Goal: Transaction & Acquisition: Download file/media

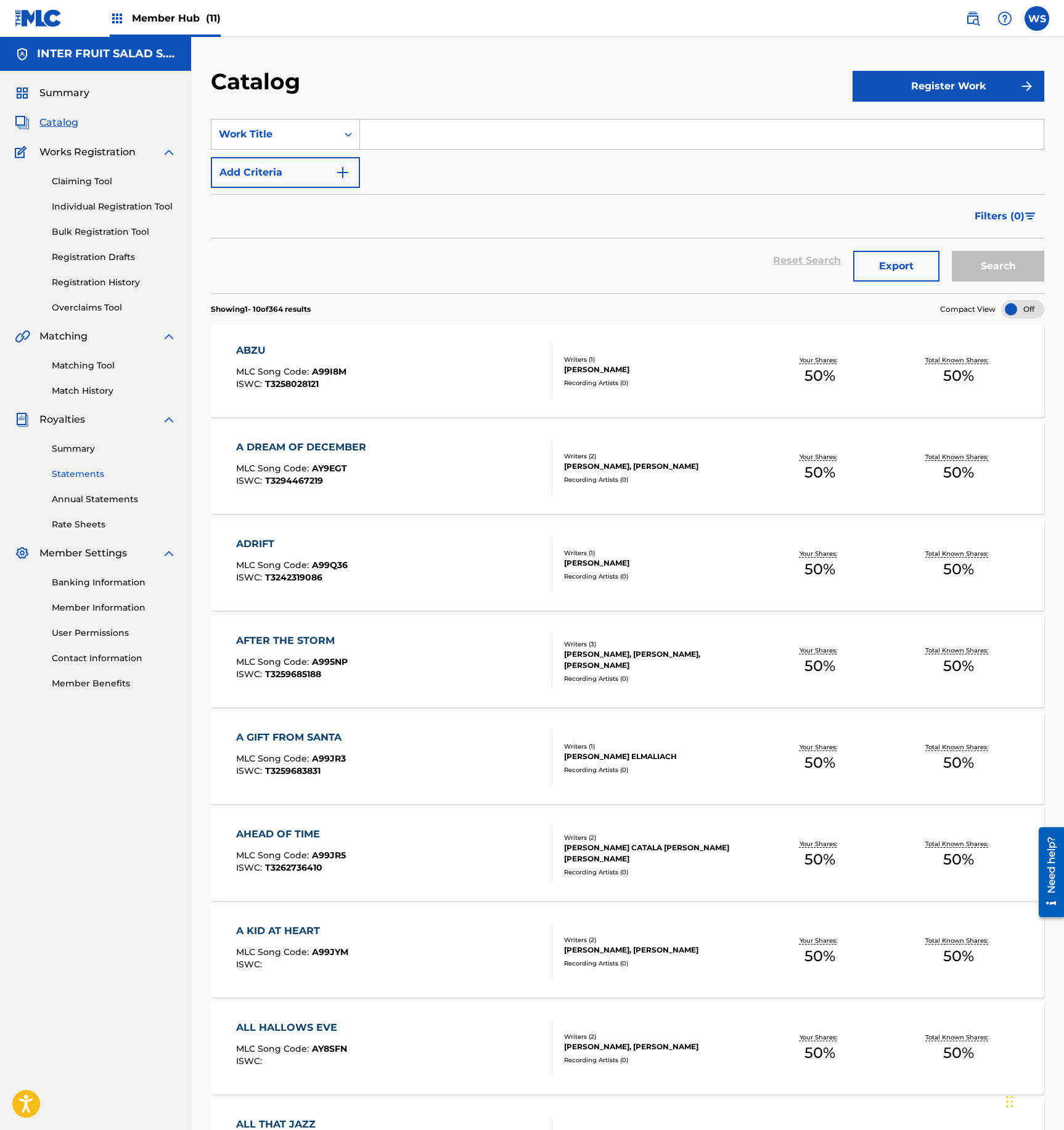
click at [91, 471] on link "Statements" at bounding box center [114, 474] width 124 height 13
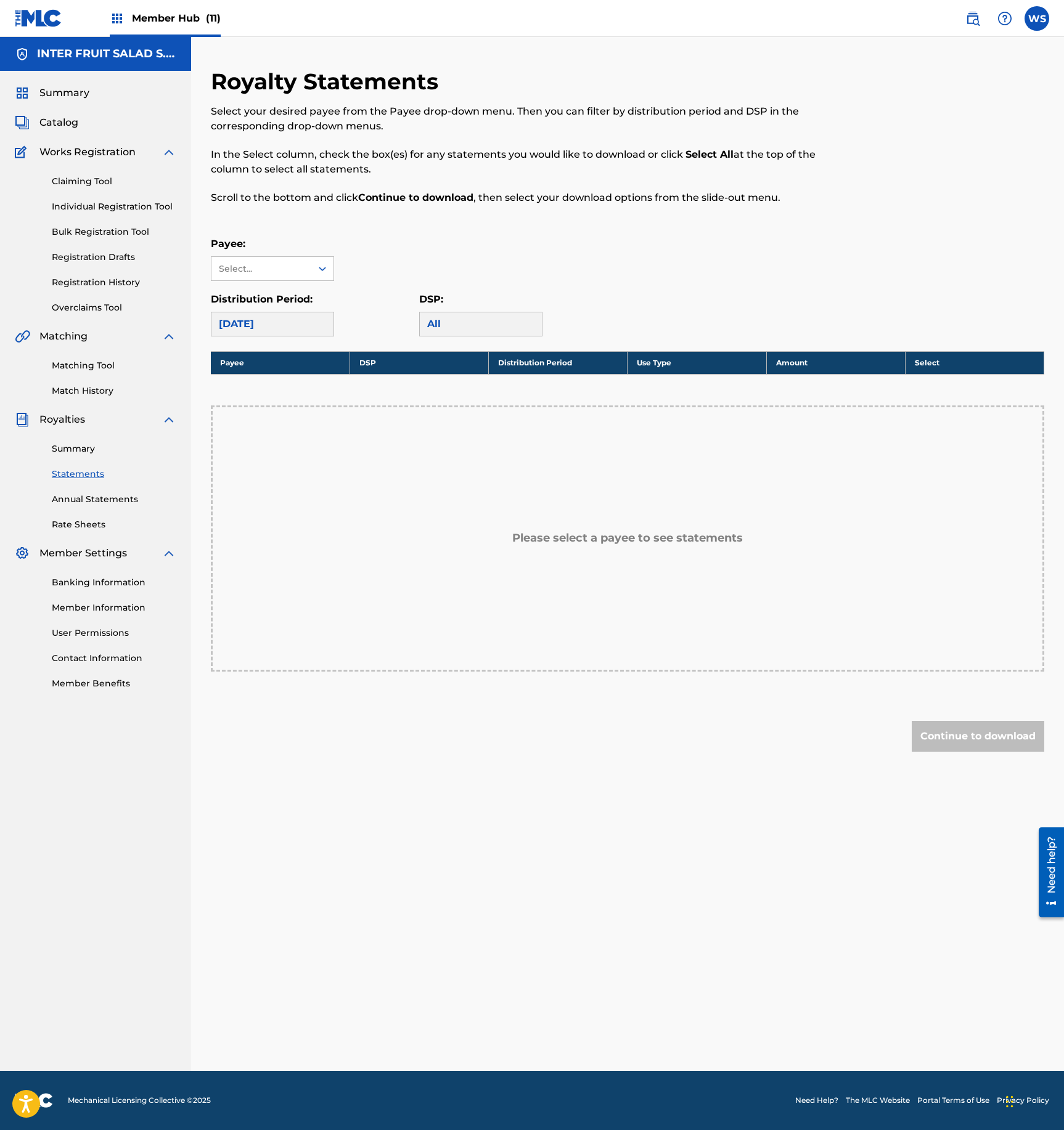
click at [293, 327] on div "[DATE]" at bounding box center [273, 324] width 124 height 25
click at [453, 329] on div "All" at bounding box center [481, 324] width 124 height 25
click at [297, 304] on label "Distribution Period:" at bounding box center [262, 299] width 102 height 12
click at [300, 271] on div "Select..." at bounding box center [261, 269] width 84 height 13
drag, startPoint x: 426, startPoint y: 279, endPoint x: 343, endPoint y: 333, distance: 99.0
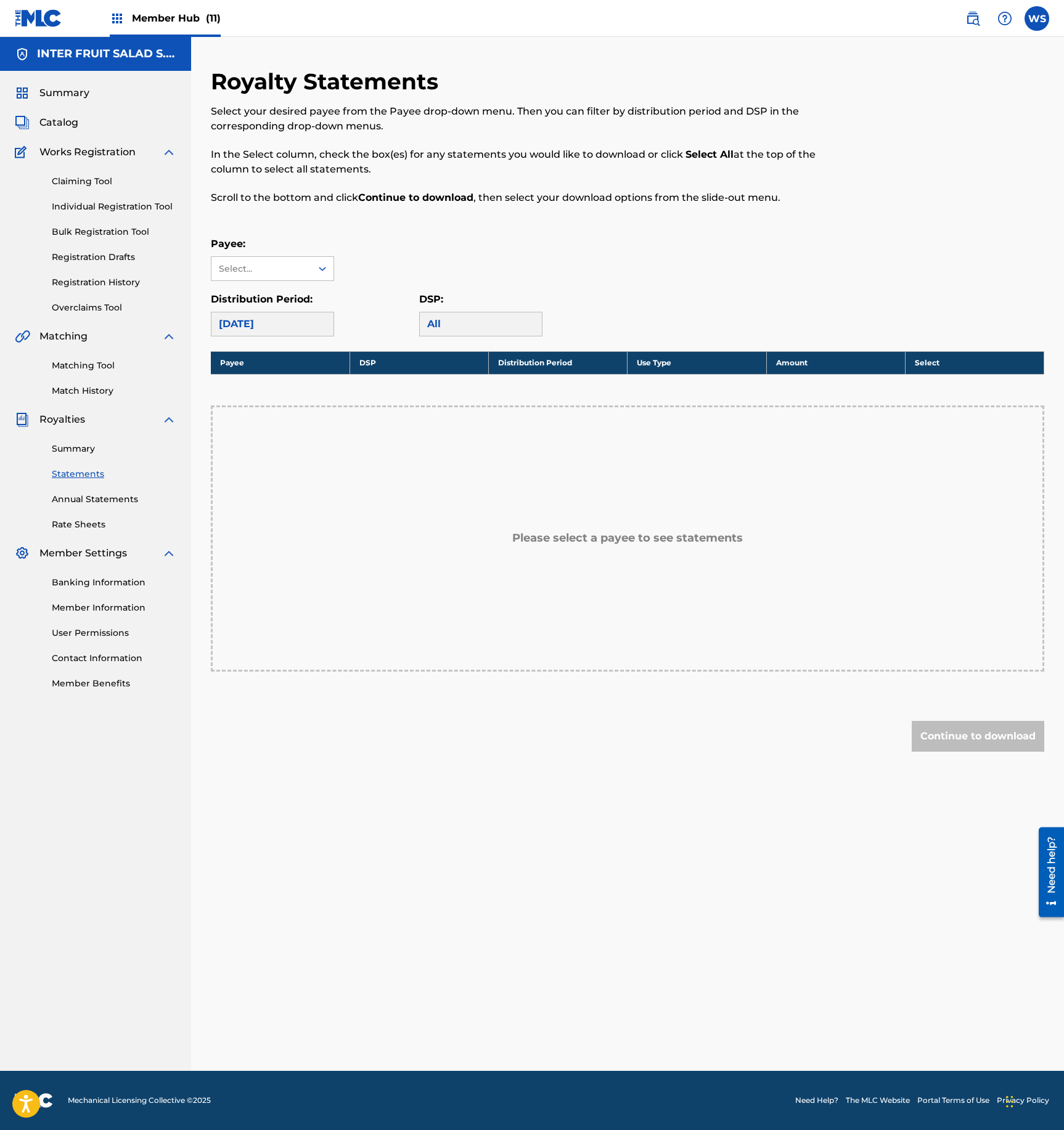
click at [426, 279] on div "Payee: Select..." at bounding box center [628, 259] width 834 height 45
click at [273, 329] on div "[DATE]" at bounding box center [273, 324] width 124 height 25
click at [250, 322] on div "[DATE]" at bounding box center [273, 324] width 124 height 25
click at [968, 730] on div "Continue to download" at bounding box center [978, 736] width 132 height 31
click at [631, 518] on div "Please select a payee to see statements" at bounding box center [628, 539] width 834 height 266
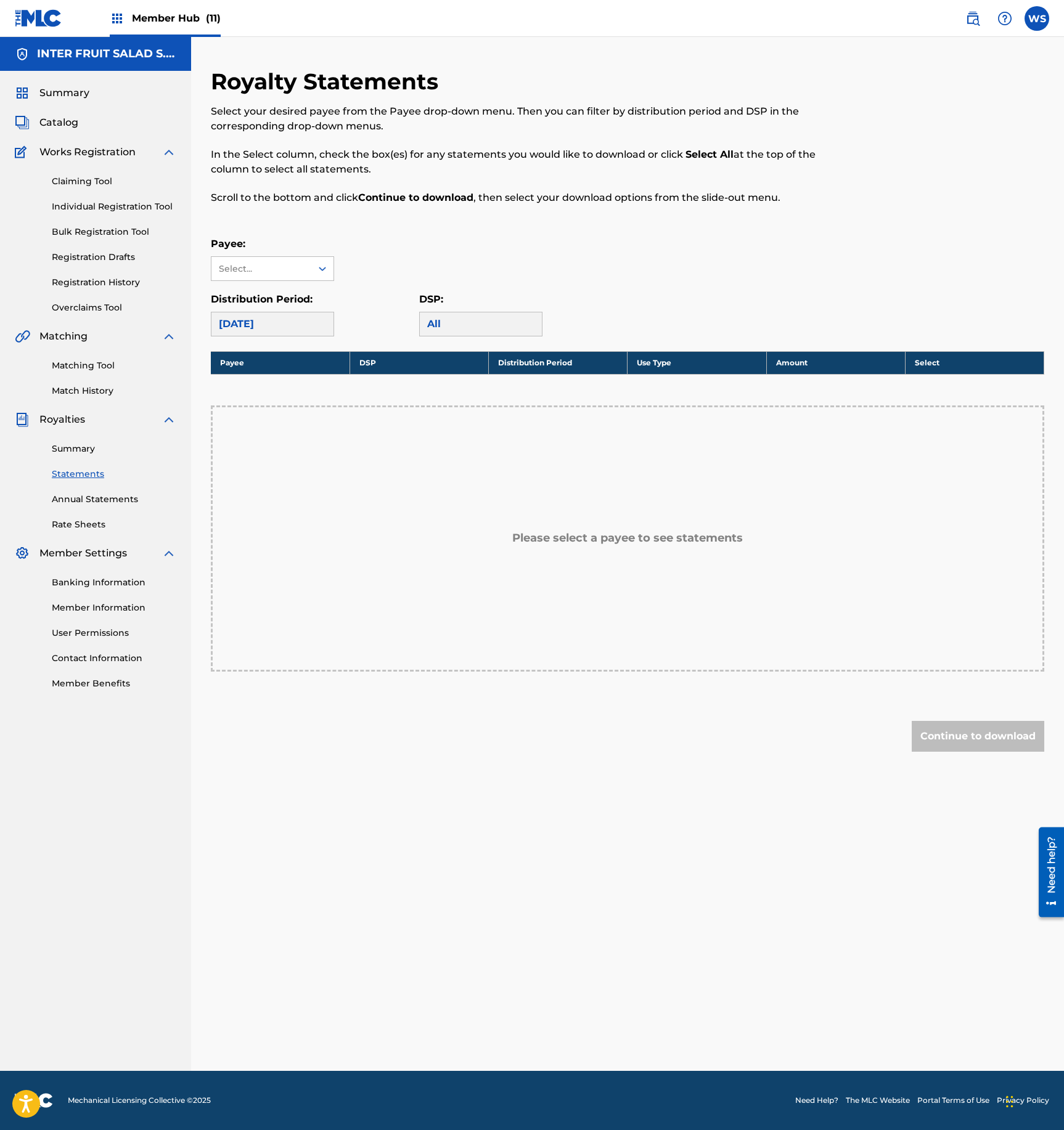
click at [324, 320] on div "[DATE]" at bounding box center [273, 324] width 124 height 25
click at [336, 355] on th "Payee" at bounding box center [281, 363] width 139 height 23
click at [423, 336] on div "All" at bounding box center [481, 324] width 124 height 25
click at [466, 329] on div "All" at bounding box center [481, 324] width 124 height 25
click at [415, 327] on div "Distribution Period: [DATE]" at bounding box center [315, 315] width 208 height 45
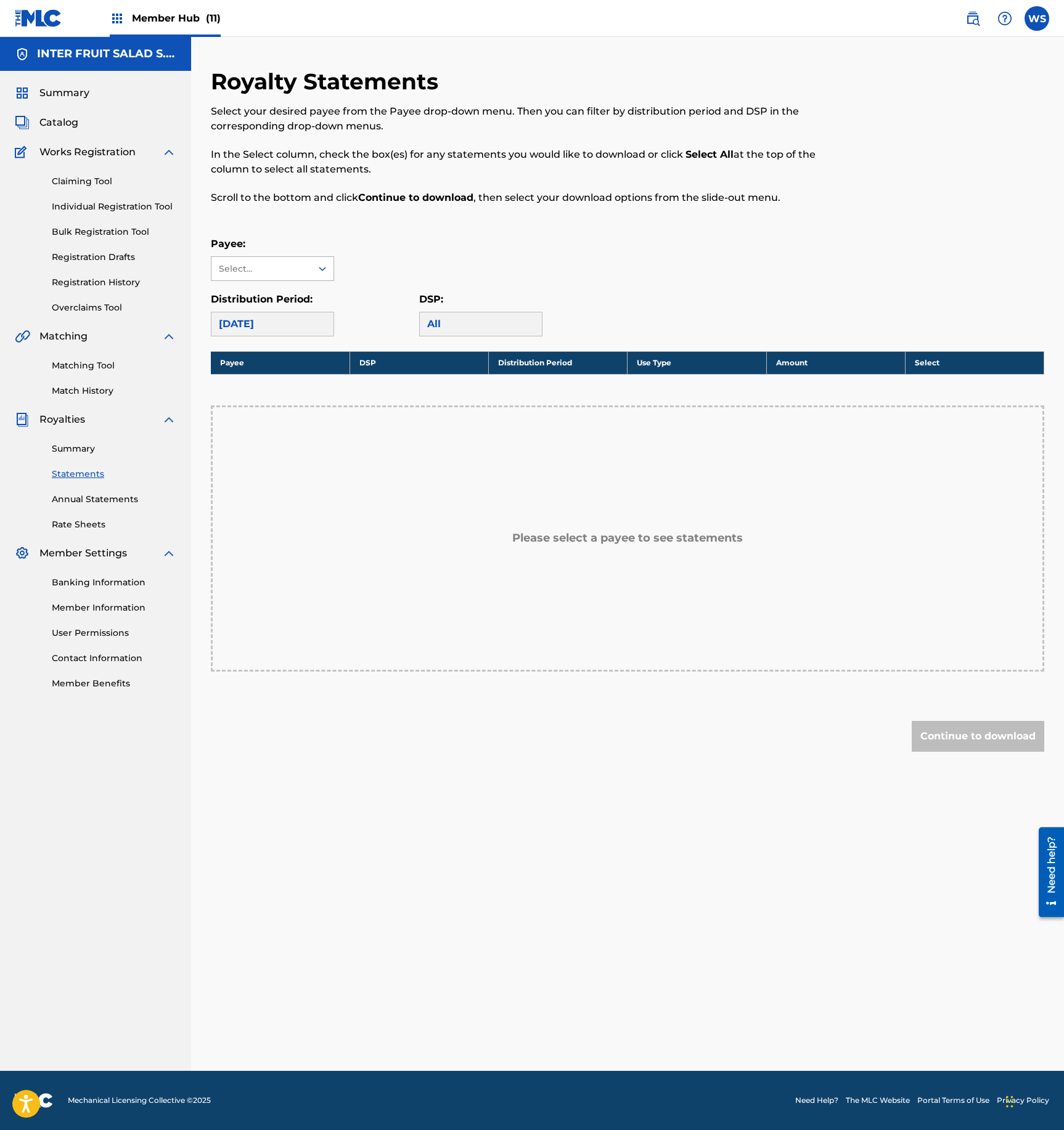
click at [262, 281] on div "Select..." at bounding box center [273, 269] width 124 height 25
click at [264, 268] on div "Select..." at bounding box center [261, 269] width 84 height 13
click at [282, 270] on div "Select..." at bounding box center [261, 269] width 84 height 13
click at [88, 445] on link "Summary" at bounding box center [114, 449] width 124 height 13
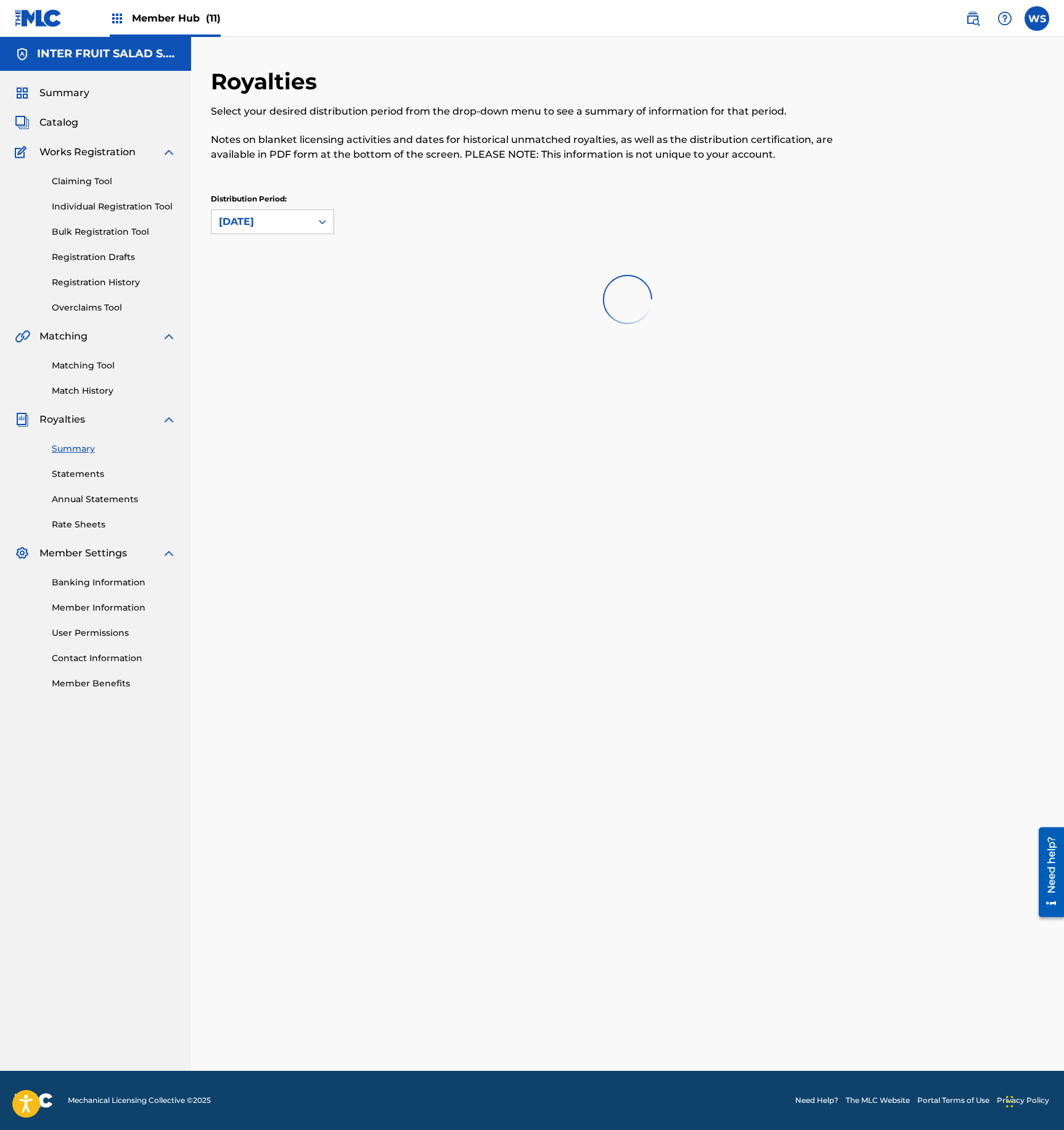
click at [253, 237] on div "Distribution Period: [DATE]" at bounding box center [628, 219] width 834 height 52
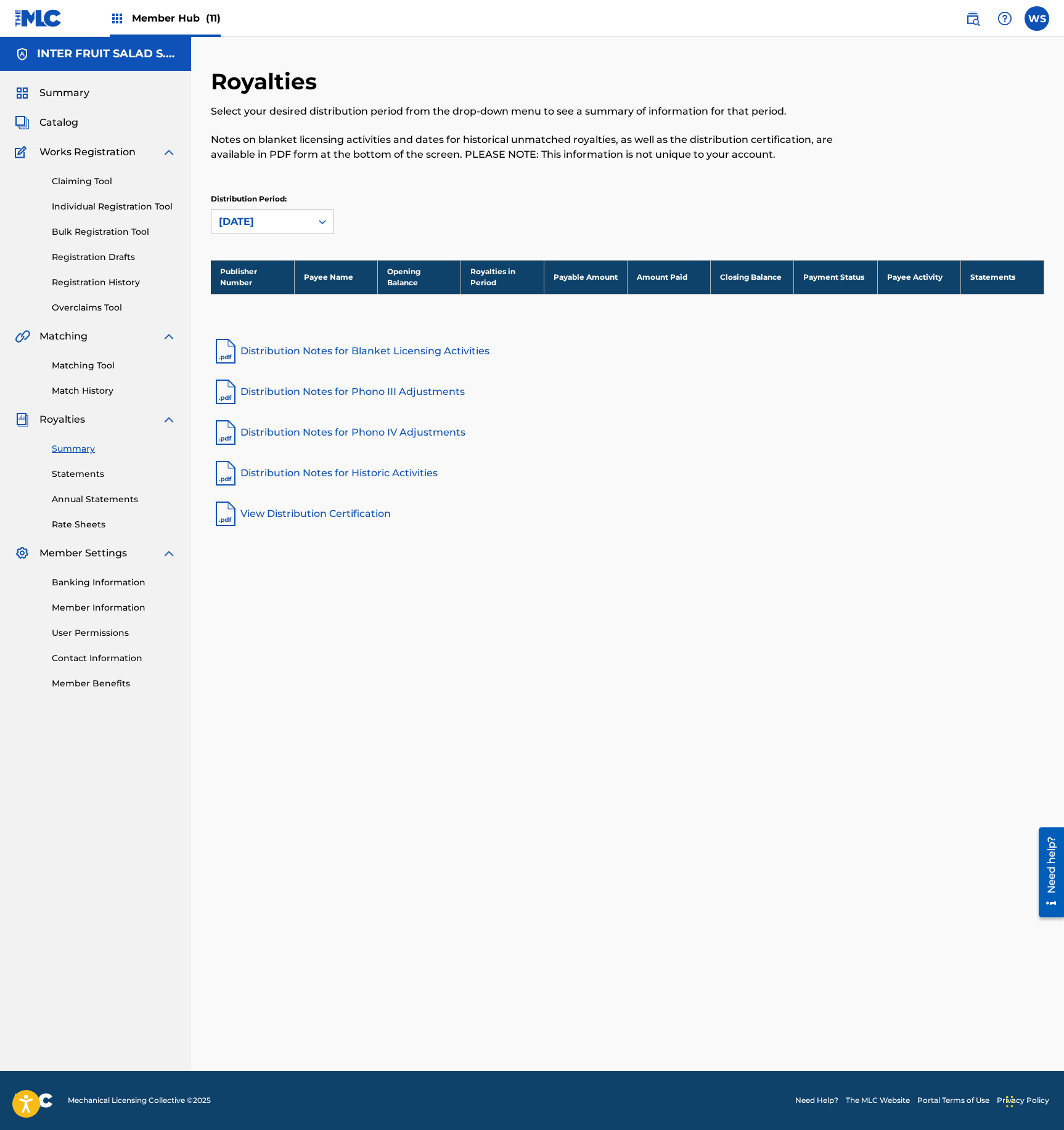
click at [259, 235] on div "Distribution Period: [DATE]" at bounding box center [628, 219] width 834 height 52
click at [271, 223] on div "[DATE]" at bounding box center [261, 222] width 85 height 15
click at [507, 214] on div "Distribution Period: 54 results available. Use Up and Down to choose options, p…" at bounding box center [628, 214] width 834 height 41
click at [291, 218] on div "[DATE]" at bounding box center [261, 222] width 85 height 15
click at [476, 207] on div "Distribution Period: [DATE]" at bounding box center [628, 214] width 834 height 41
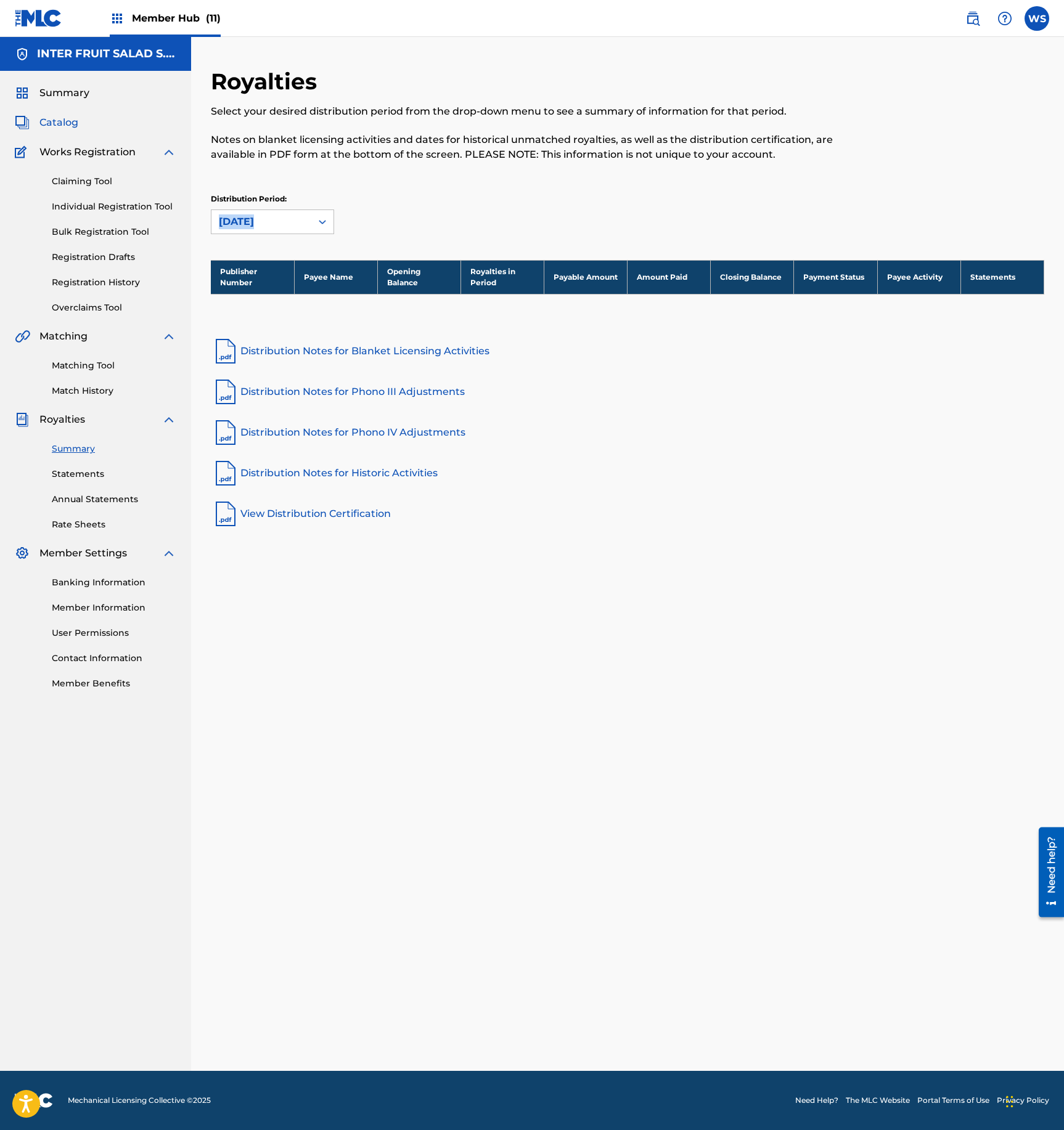
click at [61, 124] on span "Catalog" at bounding box center [58, 123] width 39 height 15
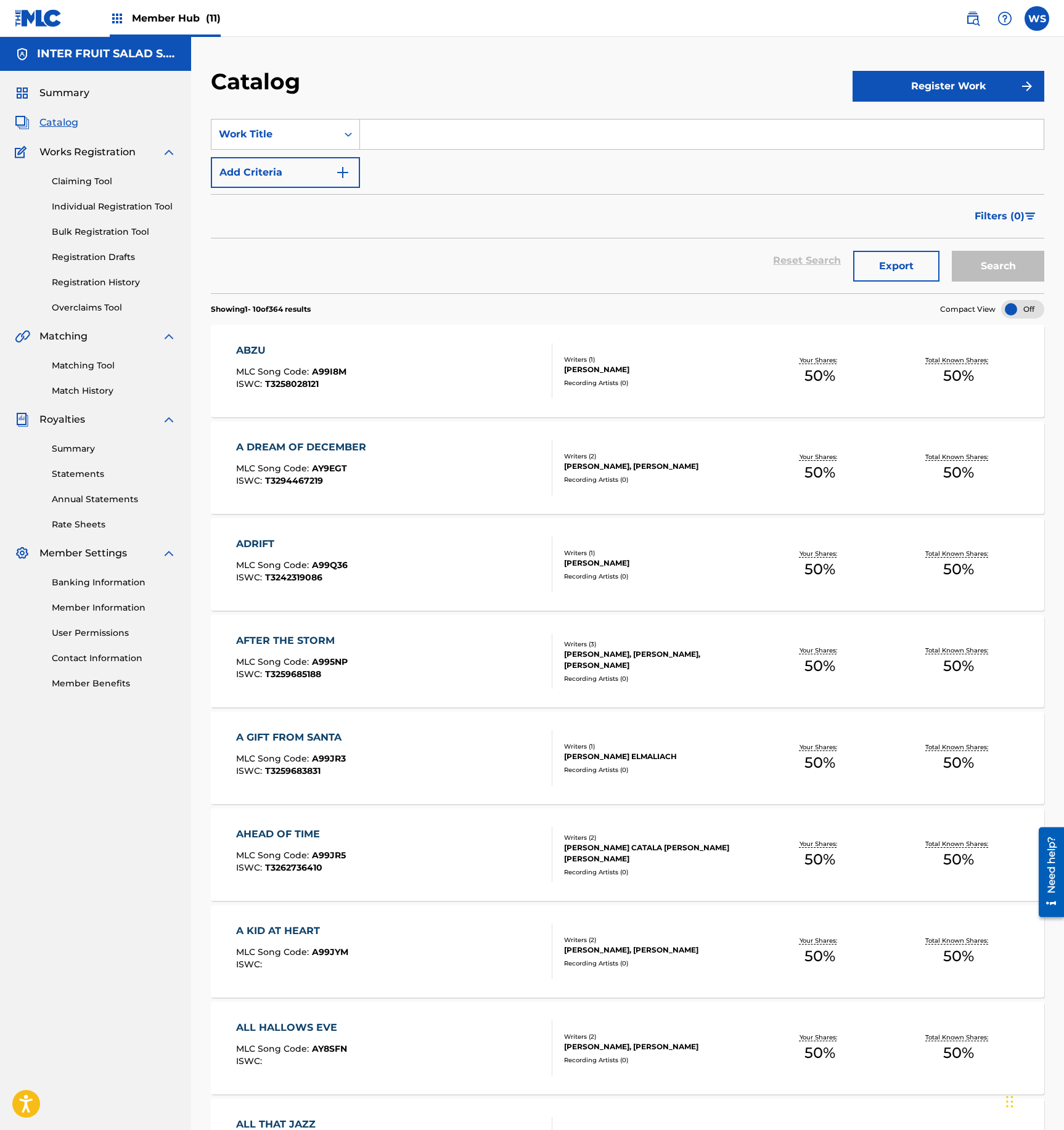
drag, startPoint x: 94, startPoint y: 396, endPoint x: 110, endPoint y: 399, distance: 16.3
click at [95, 396] on link "Match History" at bounding box center [114, 391] width 124 height 13
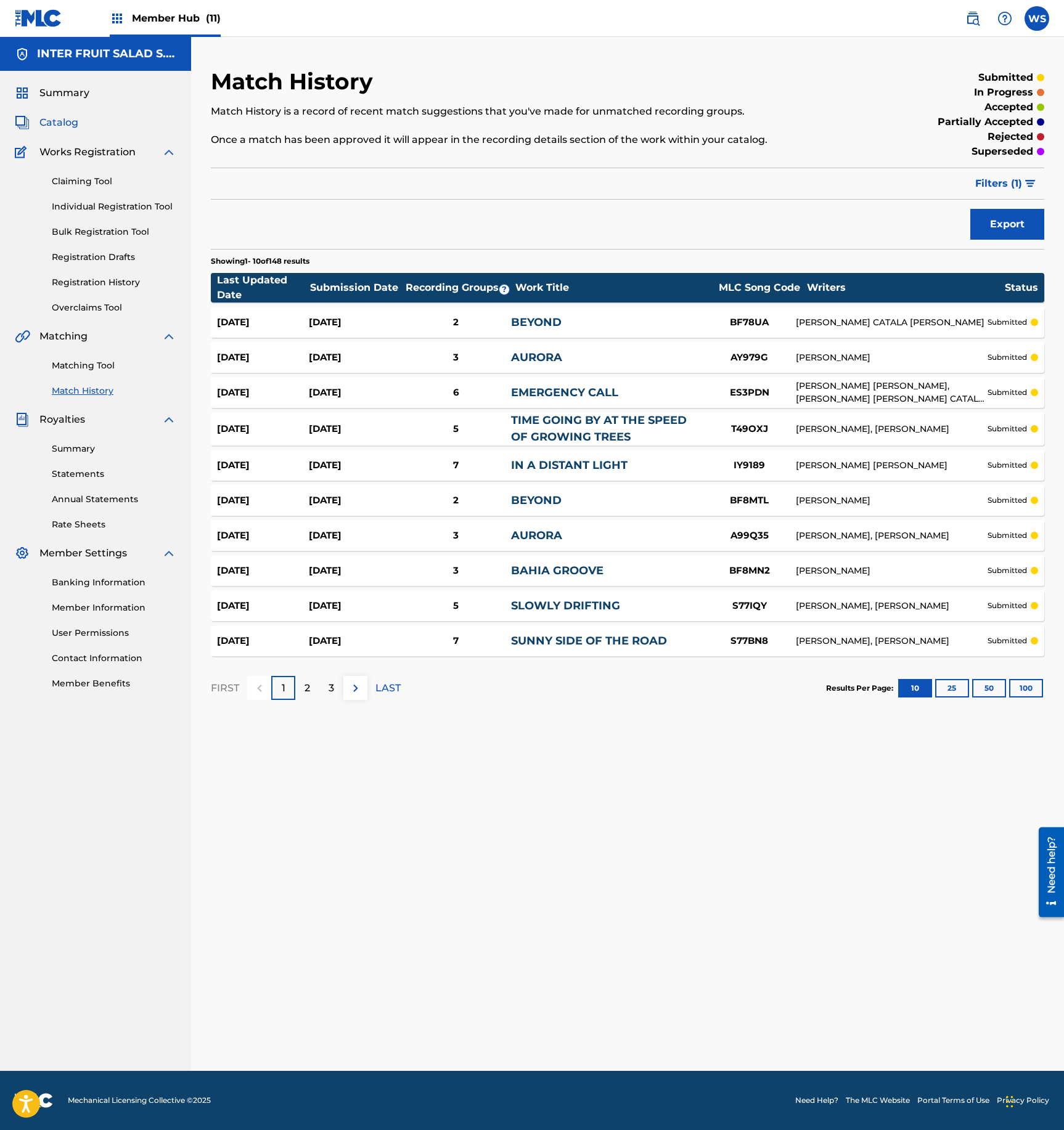
click at [69, 126] on span "Catalog" at bounding box center [58, 123] width 39 height 15
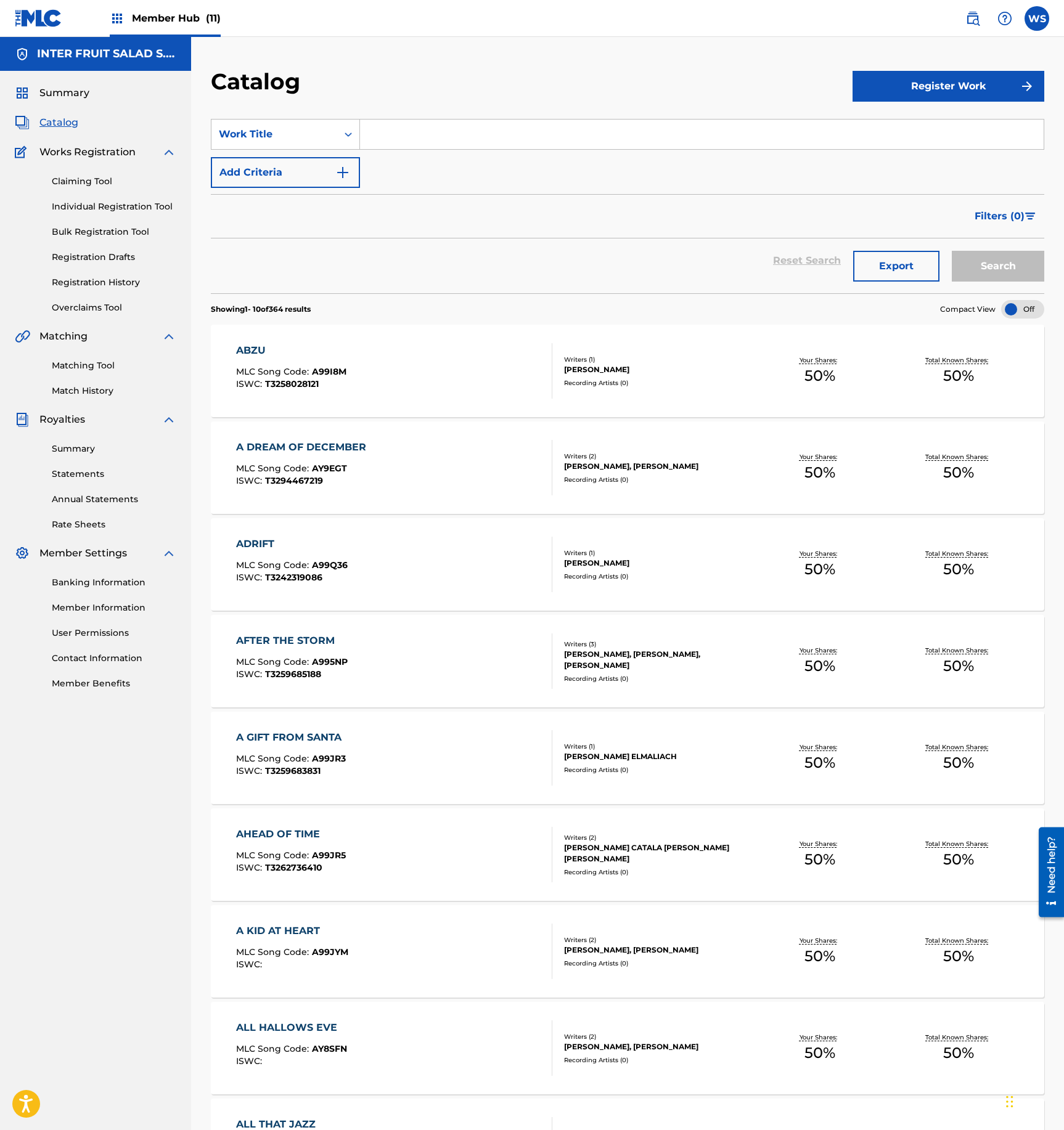
click at [108, 273] on div "Claiming Tool Individual Registration Tool Bulk Registration Tool Registration …" at bounding box center [96, 237] width 162 height 155
click at [124, 287] on link "Registration History" at bounding box center [114, 282] width 124 height 13
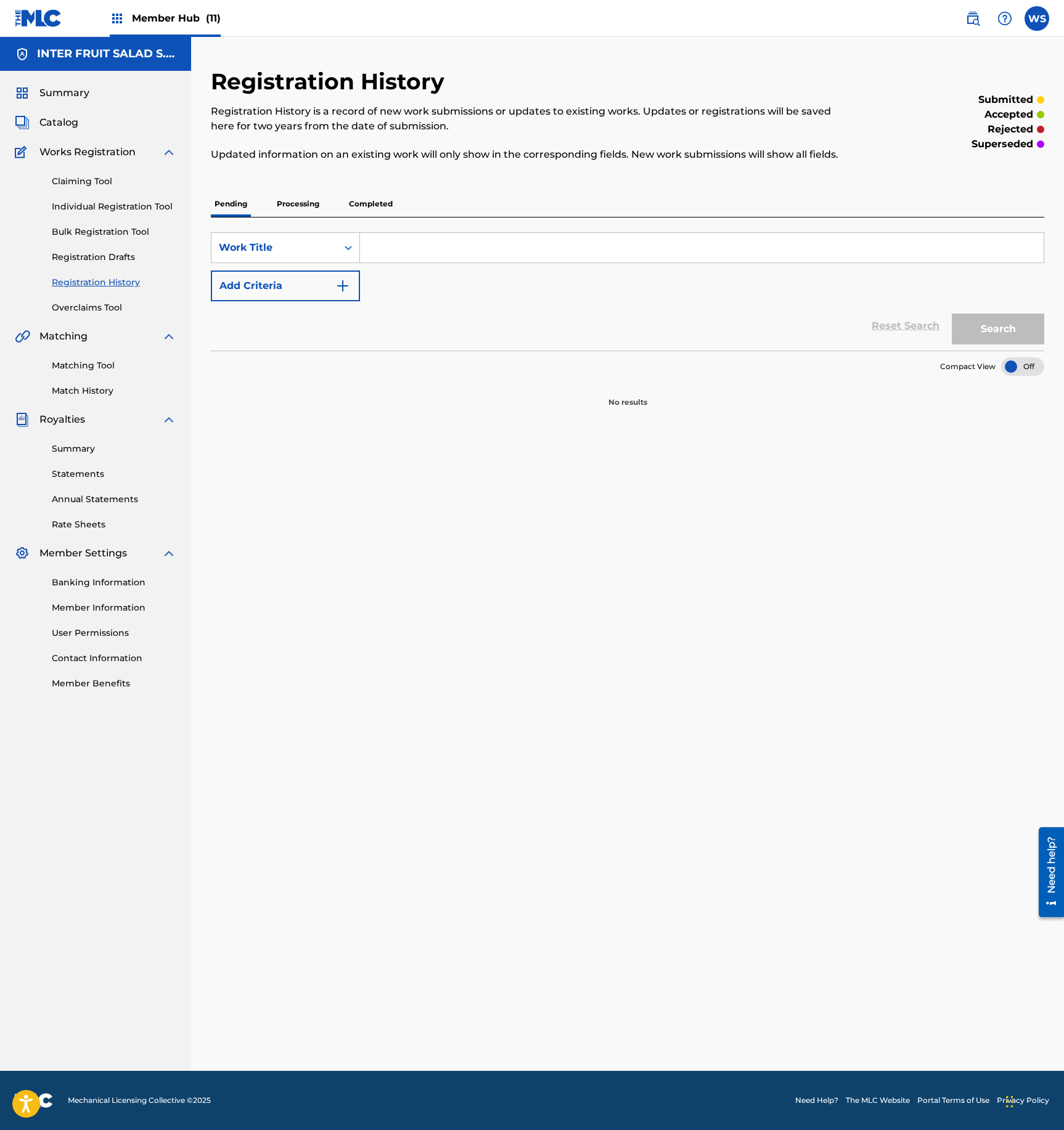
click at [289, 205] on p "Processing" at bounding box center [298, 204] width 50 height 26
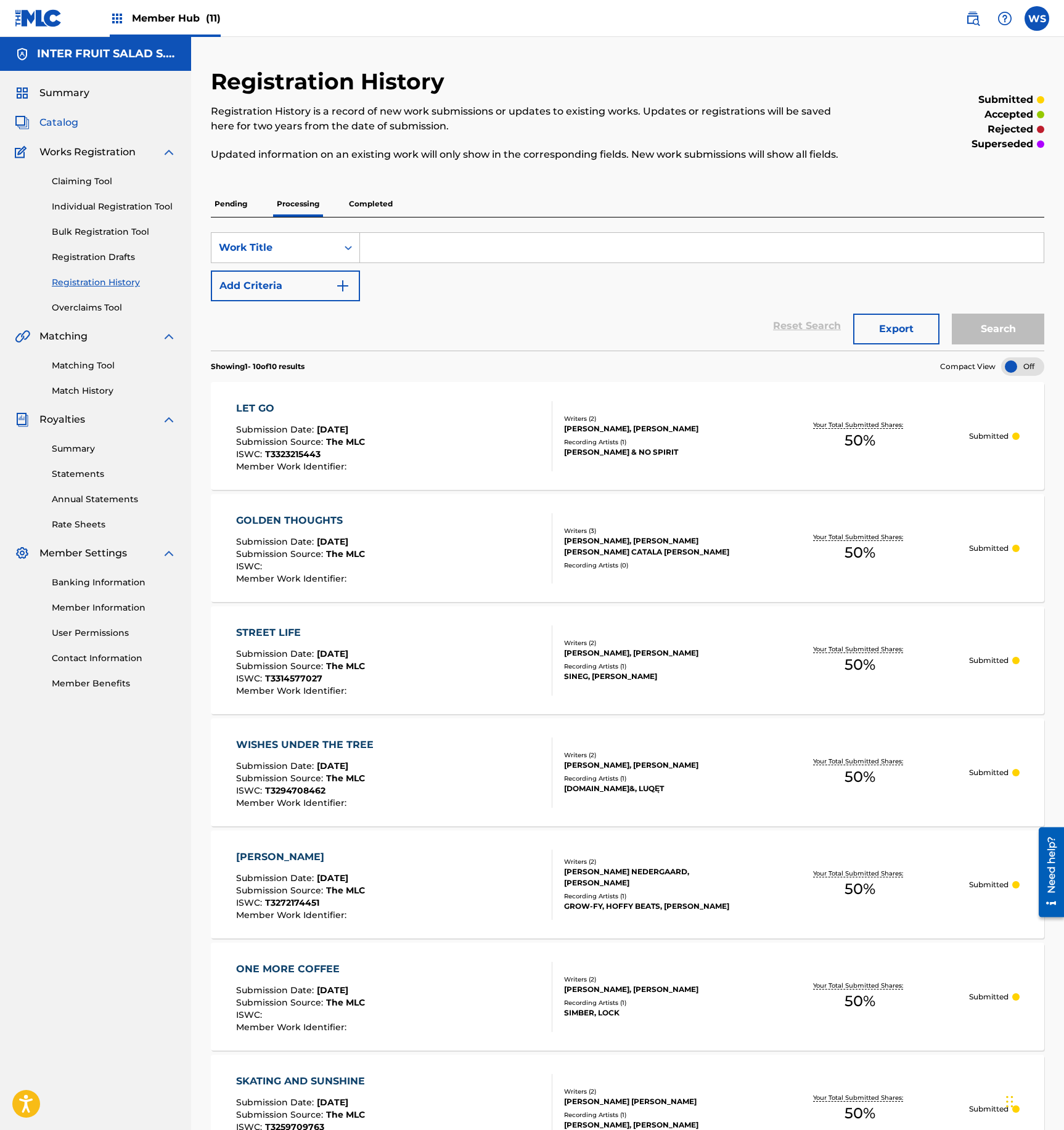
click at [65, 129] on div "Summary Catalog Works Registration Claiming Tool Individual Registration Tool B…" at bounding box center [96, 388] width 191 height 634
click at [67, 122] on span "Catalog" at bounding box center [58, 123] width 39 height 15
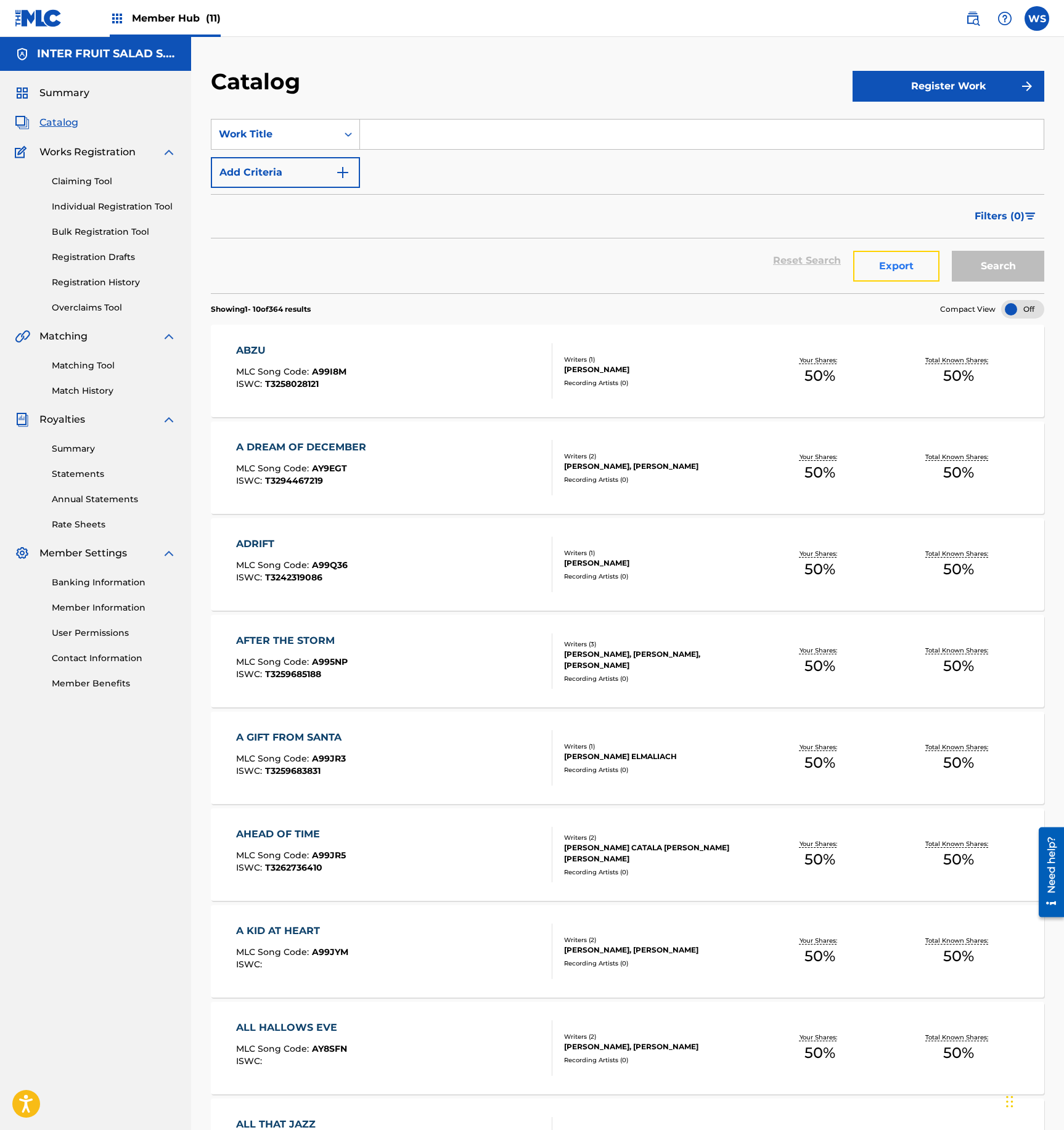
click at [913, 265] on button "Export" at bounding box center [896, 266] width 86 height 31
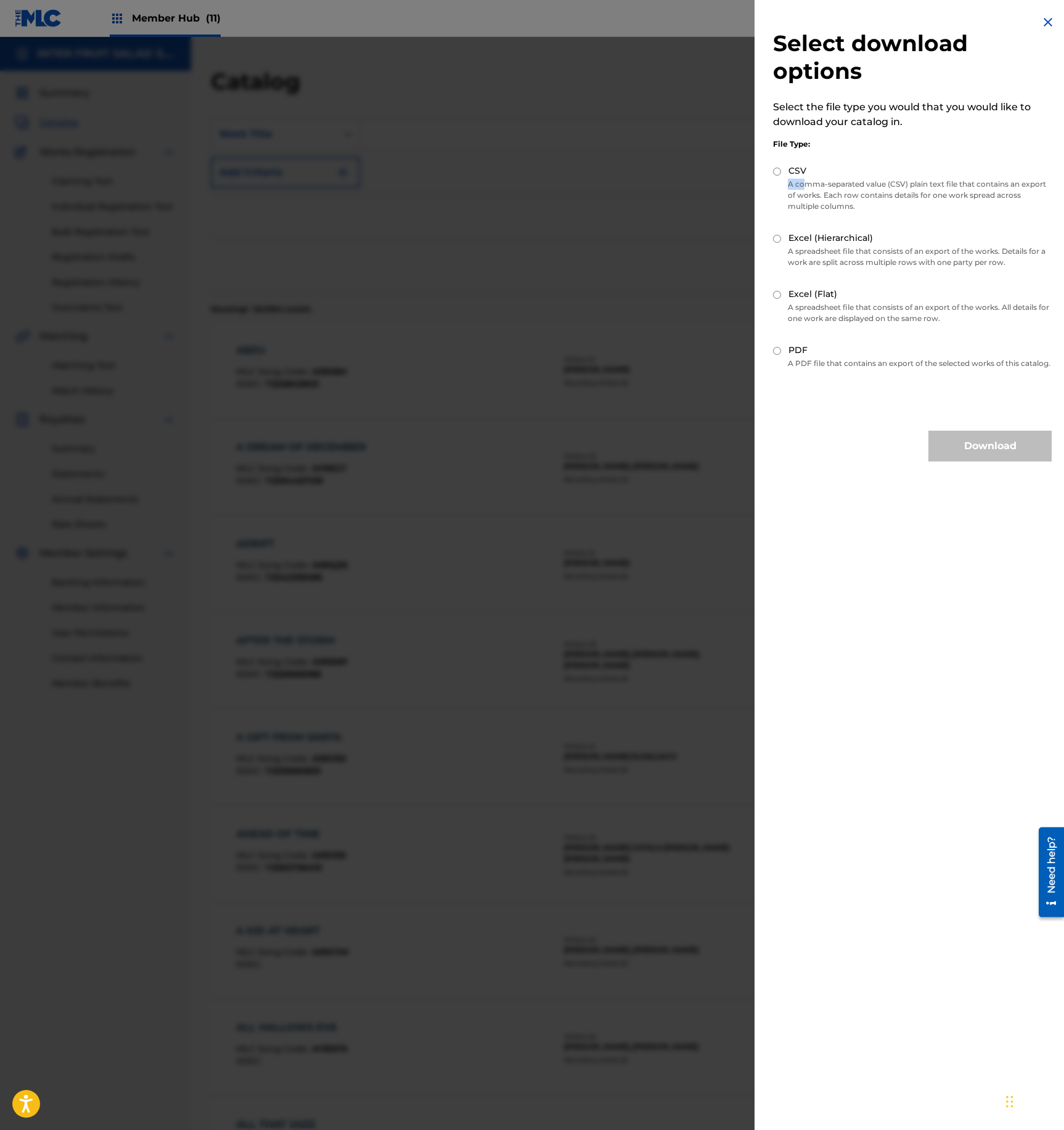
click at [805, 178] on div "CSV A comma-separated value (CSV) plain text file that contains an export of wo…" at bounding box center [913, 190] width 279 height 53
click at [775, 175] on input "CSV" at bounding box center [777, 171] width 8 height 8
radio input "true"
drag, startPoint x: 987, startPoint y: 451, endPoint x: 987, endPoint y: 437, distance: 14.0
click at [987, 437] on div "Select download options Select the file type you would that you would like to d…" at bounding box center [913, 238] width 316 height 477
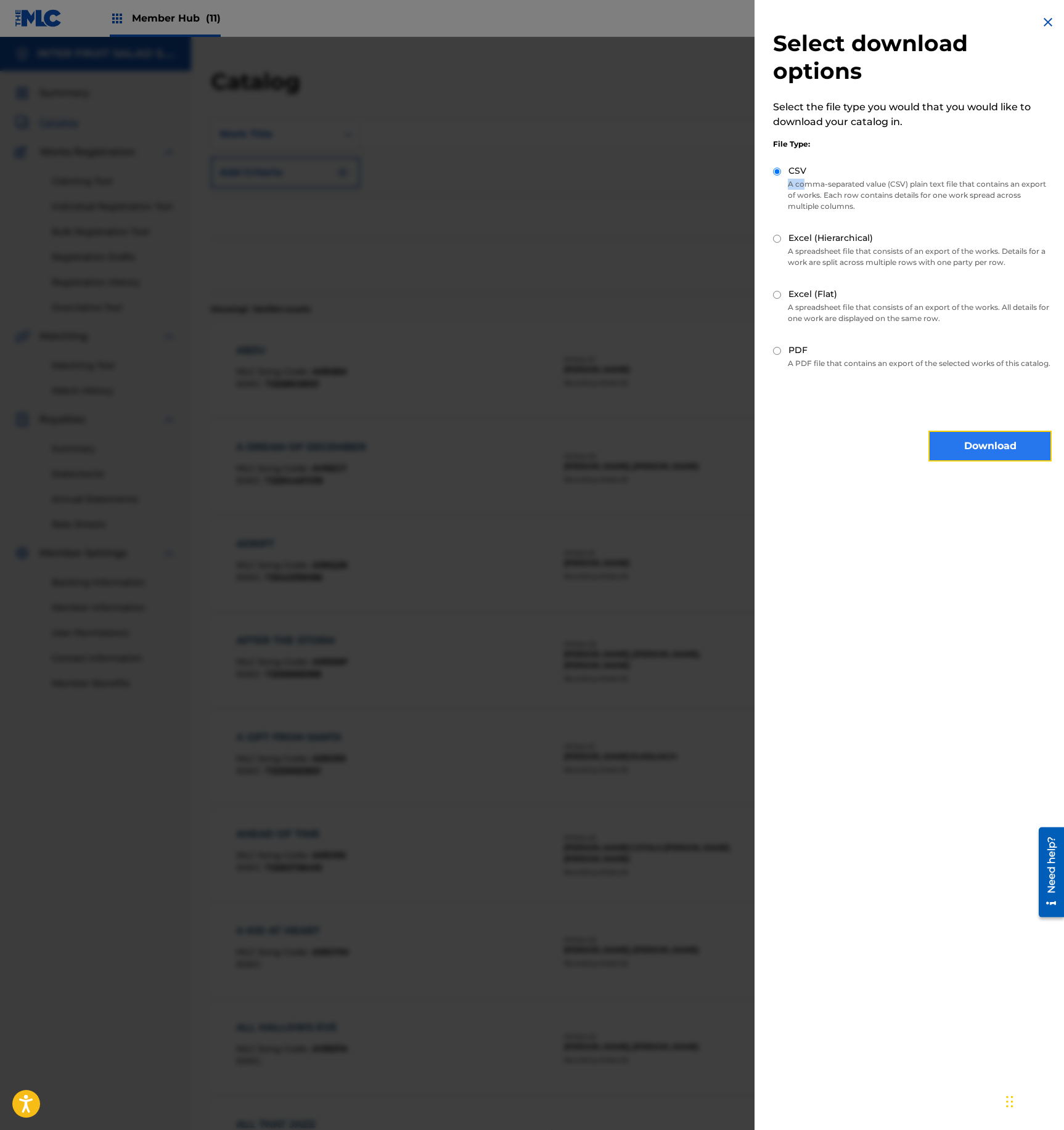
click at [995, 451] on button "Download" at bounding box center [990, 446] width 124 height 31
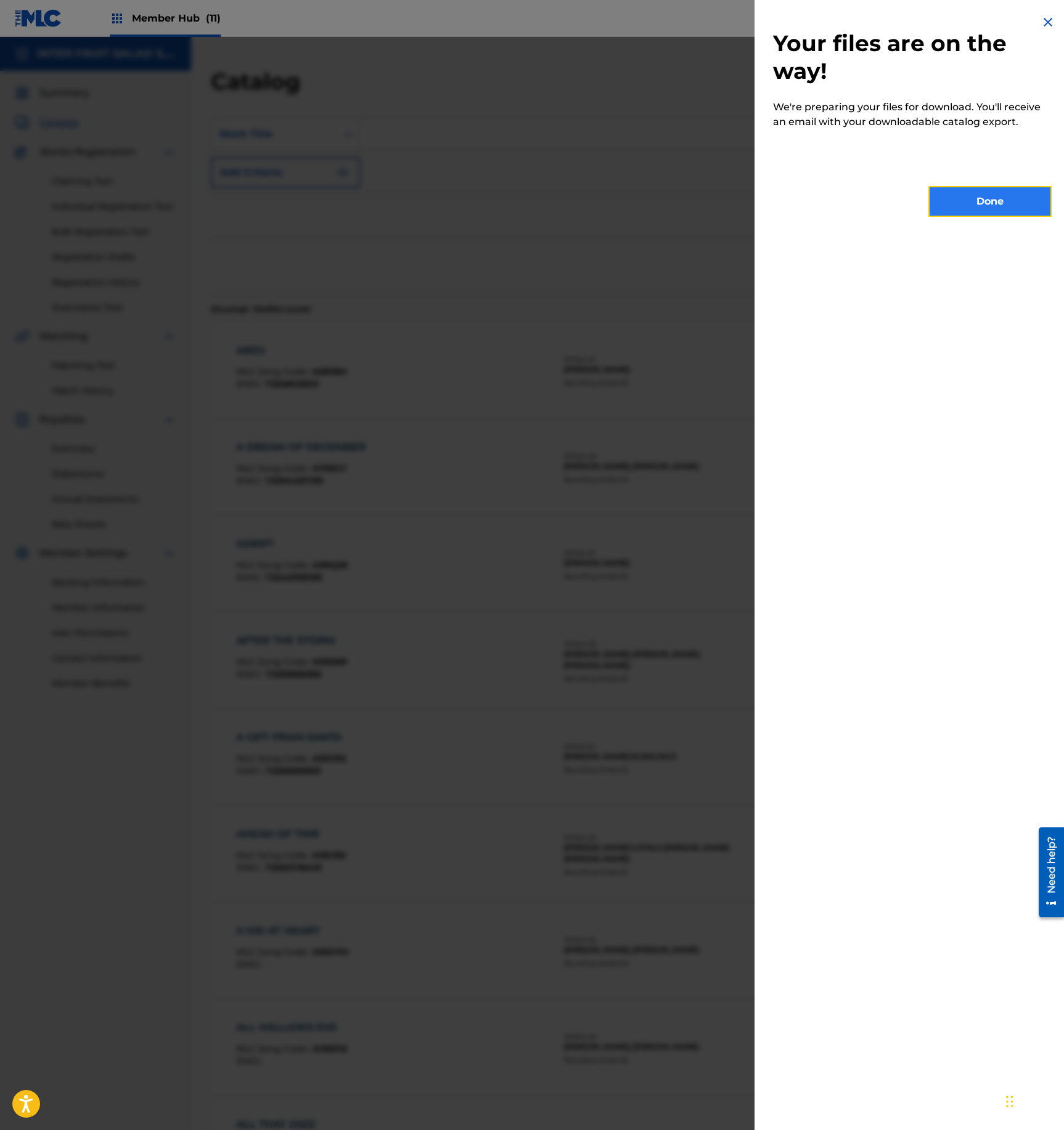
click at [1011, 212] on button "Done" at bounding box center [990, 202] width 124 height 31
